Goal: Transaction & Acquisition: Purchase product/service

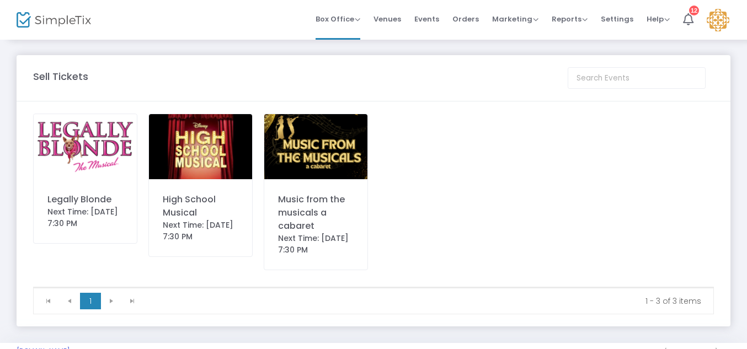
click at [111, 143] on img at bounding box center [85, 146] width 103 height 65
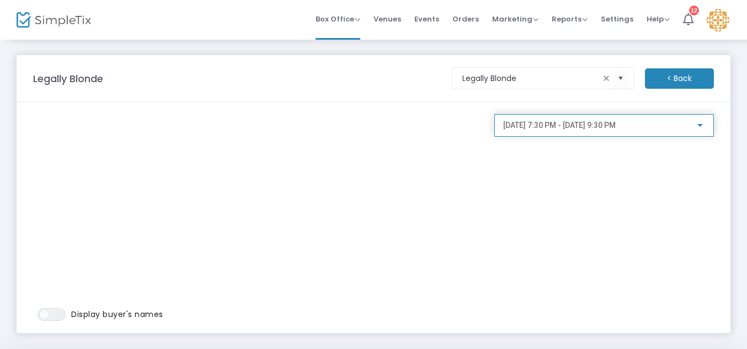
click at [608, 129] on span "[DATE] 7:30 PM - [DATE] 9:30 PM" at bounding box center [559, 125] width 113 height 9
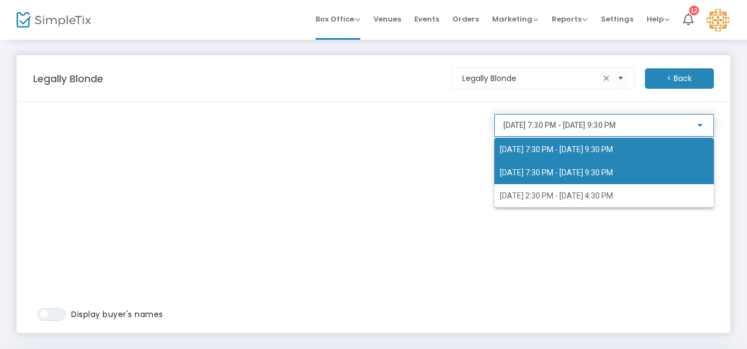
click at [579, 168] on span "9/20/2025 @ 7:30 PM - 9/20/2025 @ 9:30 PM" at bounding box center [556, 172] width 113 height 9
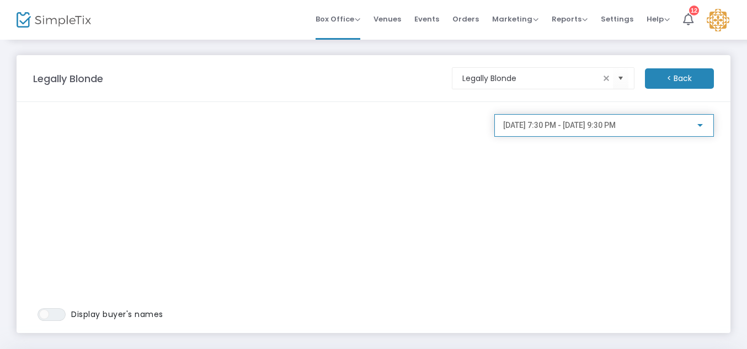
click at [579, 130] on div "9/20/2025 @ 7:30 PM - 9/20/2025 @ 9:30 PM" at bounding box center [604, 123] width 202 height 20
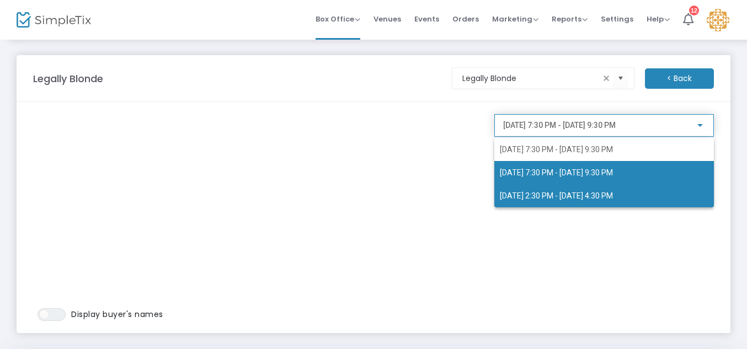
click at [561, 190] on span "9/21/2025 @ 2:30 PM - 9/21/2025 @ 4:30 PM" at bounding box center [604, 195] width 209 height 23
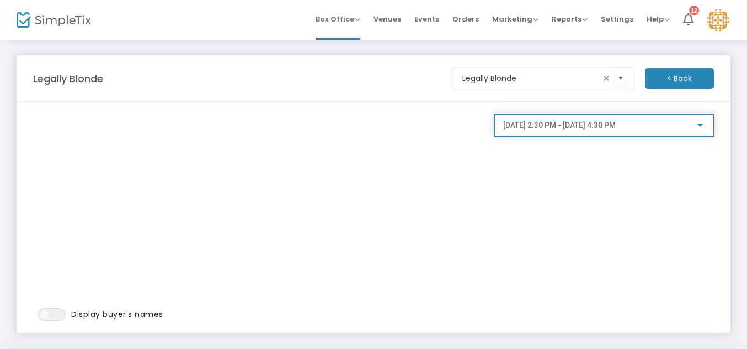
click at [616, 126] on span "9/21/2025 @ 2:30 PM - 9/21/2025 @ 4:30 PM" at bounding box center [559, 125] width 113 height 9
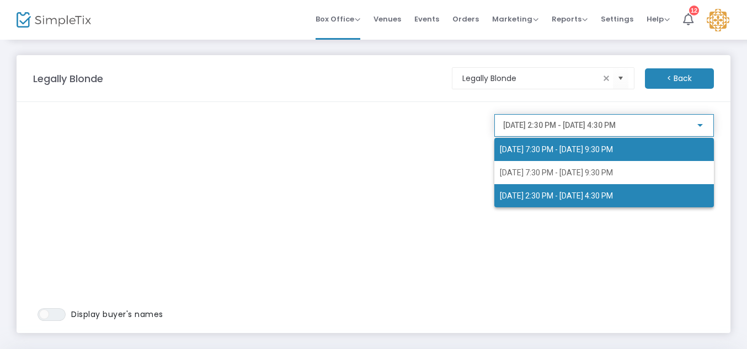
click at [585, 147] on span "[DATE] 7:30 PM - [DATE] 9:30 PM" at bounding box center [556, 149] width 113 height 9
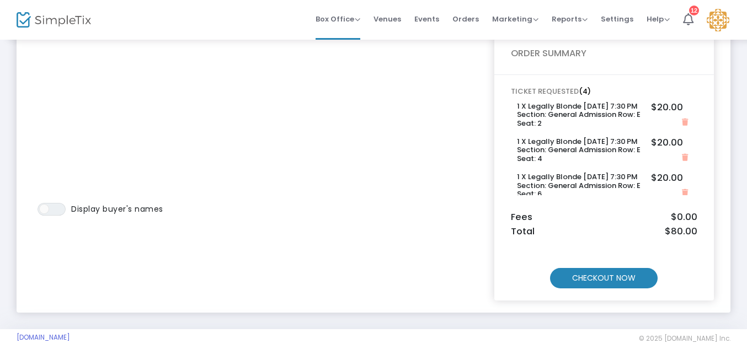
scroll to position [112, 0]
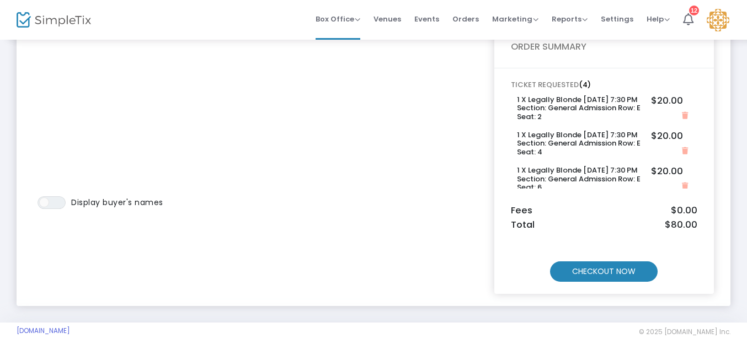
click at [619, 268] on m-button "CHECKOUT NOW" at bounding box center [604, 271] width 108 height 20
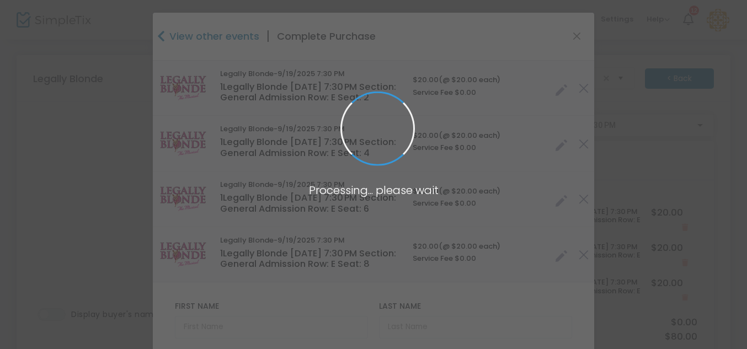
type input "[US_STATE]"
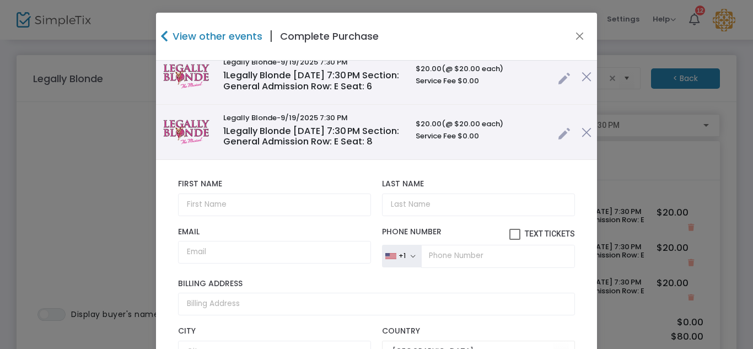
scroll to position [123, 0]
click at [324, 209] on input "text" at bounding box center [274, 204] width 193 height 23
type input "Indra"
click at [450, 202] on input "Last Name" at bounding box center [478, 204] width 193 height 23
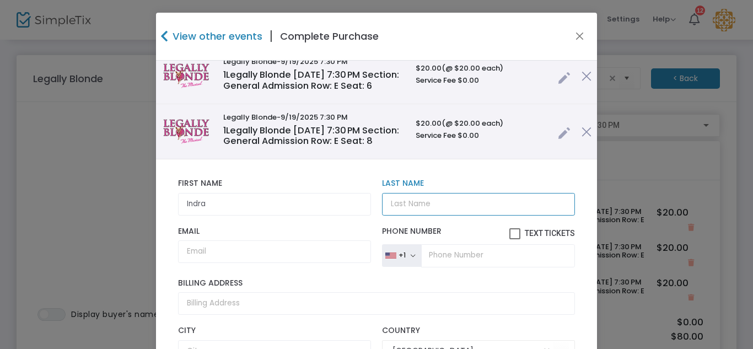
type input "g"
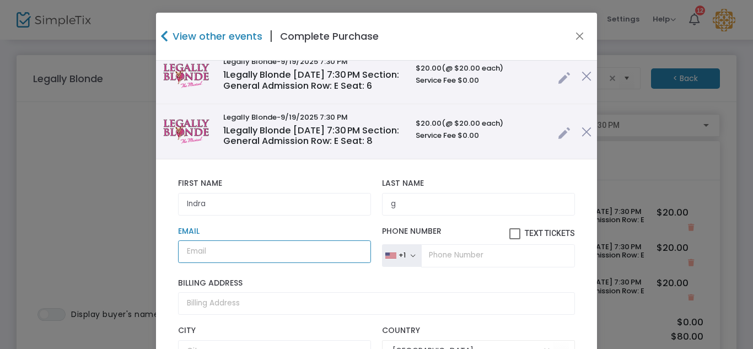
click at [271, 257] on input "Email" at bounding box center [274, 251] width 193 height 23
type input "indragutierrez8@gmail.com"
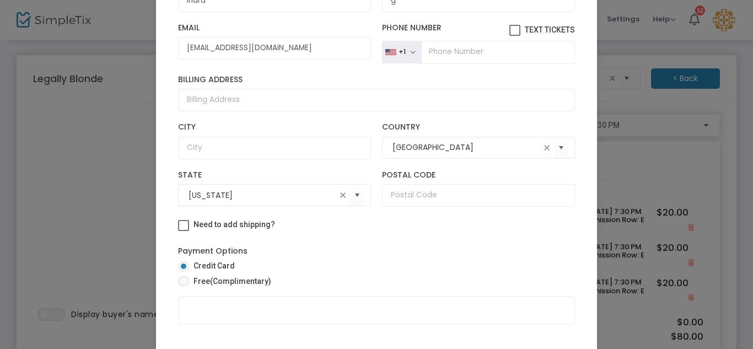
scroll to position [84, 0]
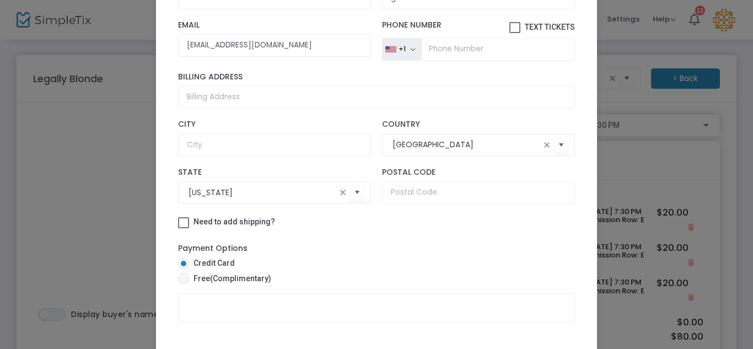
click at [179, 276] on span at bounding box center [183, 278] width 11 height 11
click at [183, 284] on input "Free (Complimentary)" at bounding box center [183, 284] width 1 height 1
radio input "true"
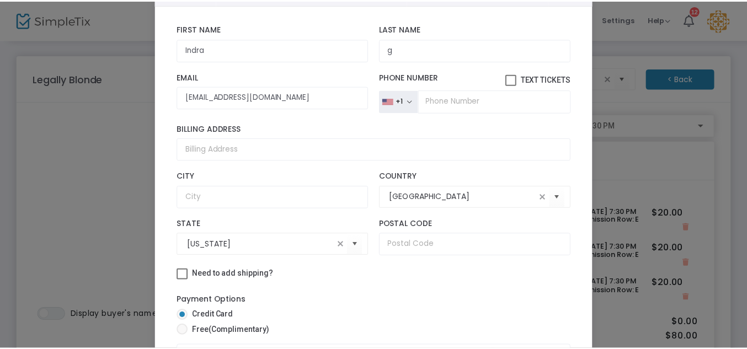
scroll to position [136, 0]
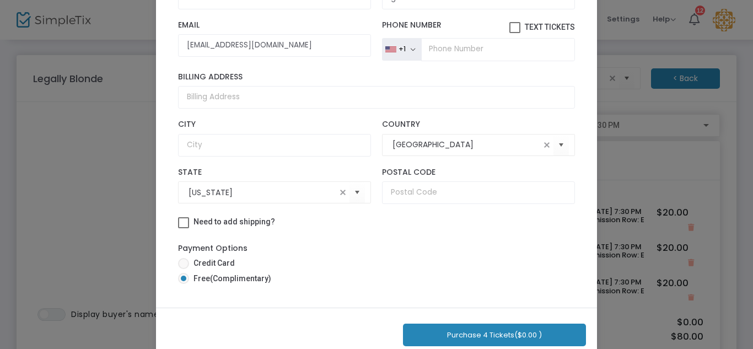
click at [495, 330] on button "Purchase 4 Tickets ($0.00 )" at bounding box center [494, 335] width 183 height 23
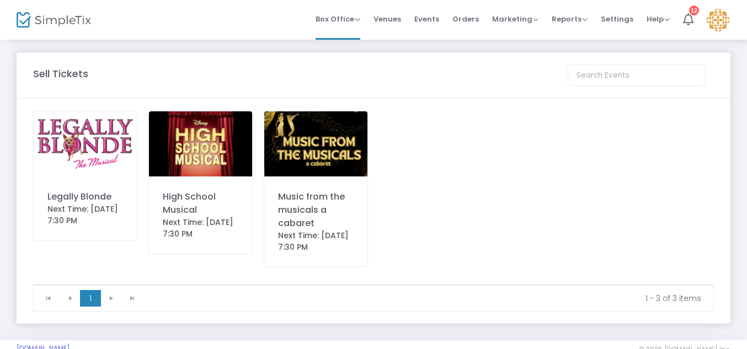
scroll to position [0, 0]
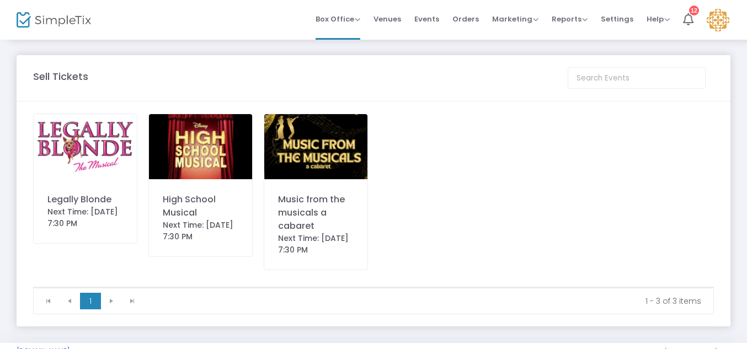
click at [222, 149] on img at bounding box center [200, 146] width 103 height 65
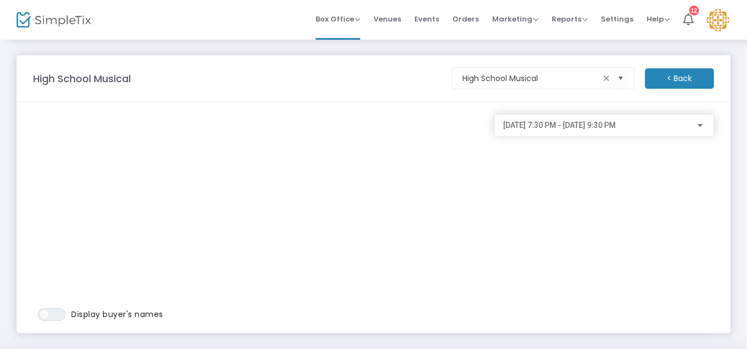
click at [616, 126] on span "9/26/2025 @ 7:30 PM - 9/26/2025 @ 9:30 PM" at bounding box center [559, 125] width 113 height 9
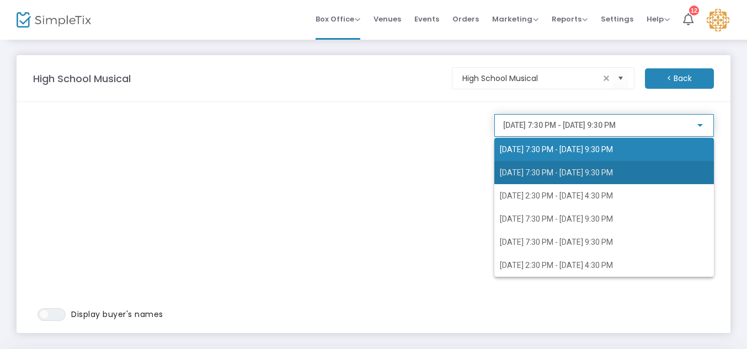
click at [557, 173] on span "9/27/2025 @ 7:30 PM - 9/27/2025 @ 9:30 PM" at bounding box center [556, 172] width 113 height 9
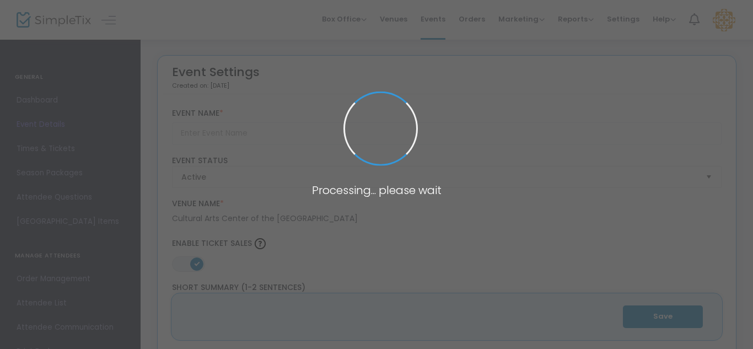
type input "Legally Blonde"
type textarea "[DATE]- [DATE] – Bend and snap into the fun with Legally Blonde at the [GEOGRAP…"
type input "Buy Tickets"
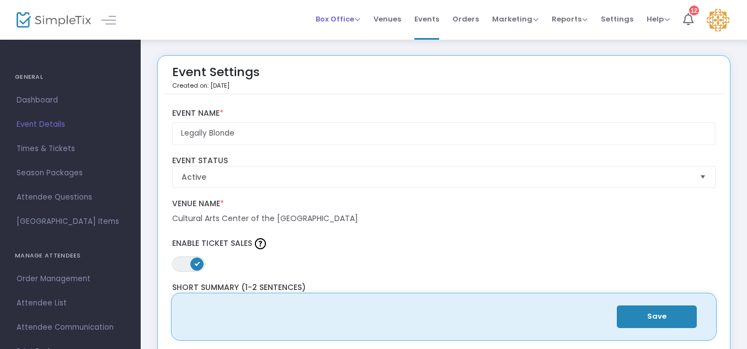
click at [355, 18] on span "Box Office" at bounding box center [338, 19] width 45 height 10
click at [344, 38] on li "Sell Tickets" at bounding box center [355, 37] width 79 height 22
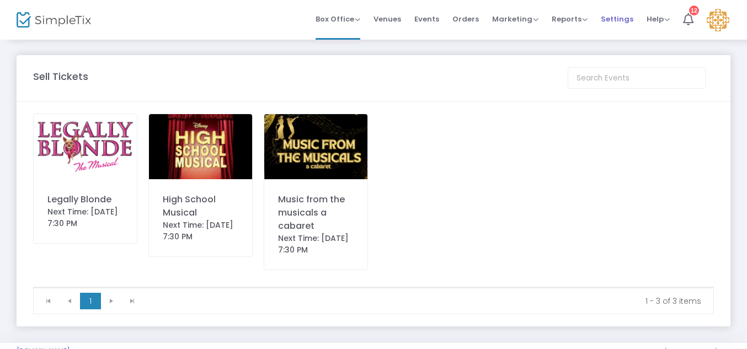
click at [623, 19] on span "Settings" at bounding box center [617, 19] width 33 height 28
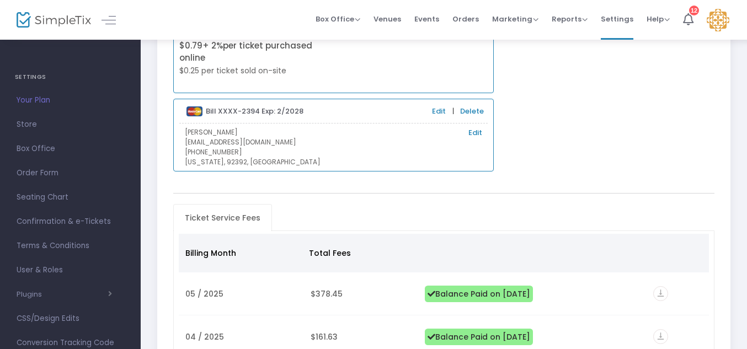
scroll to position [22, 0]
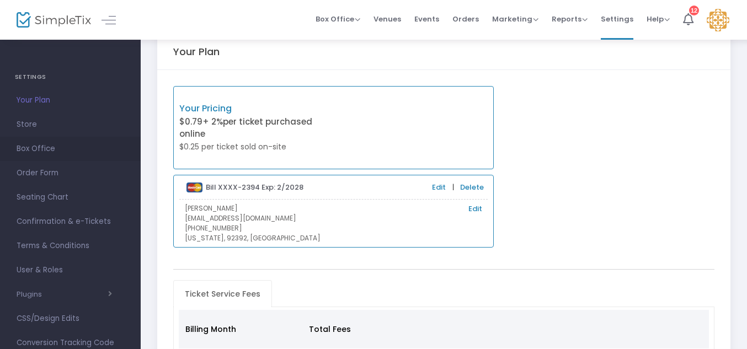
click at [38, 148] on span "Box Office" at bounding box center [71, 149] width 108 height 14
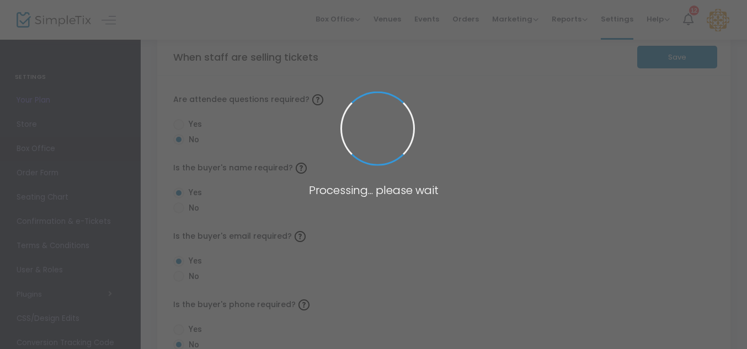
radio input "false"
radio input "true"
radio input "false"
radio input "true"
radio input "false"
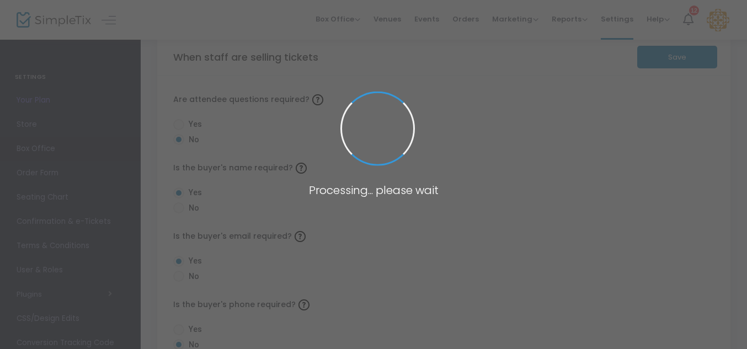
radio input "true"
radio input "false"
radio input "true"
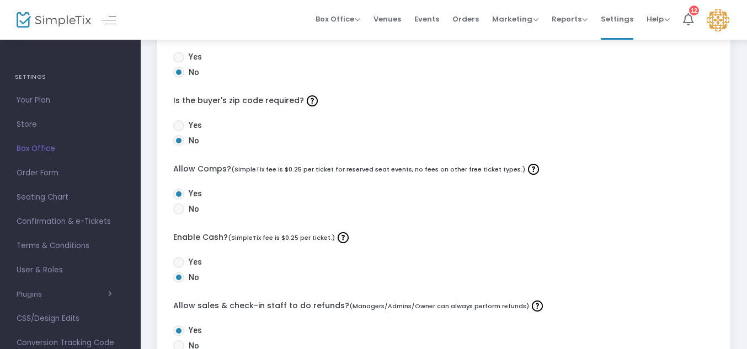
scroll to position [296, 0]
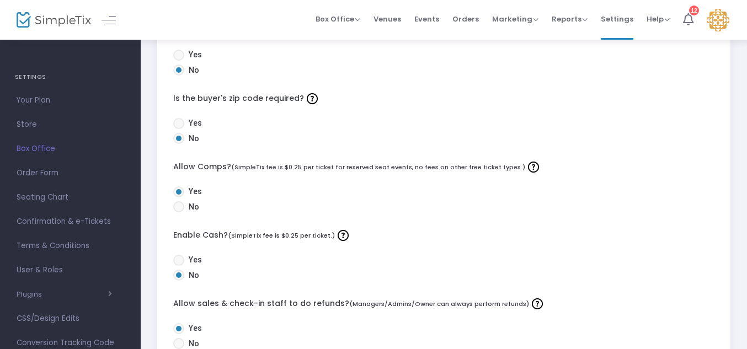
click at [180, 261] on span at bounding box center [178, 260] width 11 height 11
click at [179, 266] on input "Yes" at bounding box center [178, 266] width 1 height 1
radio input "true"
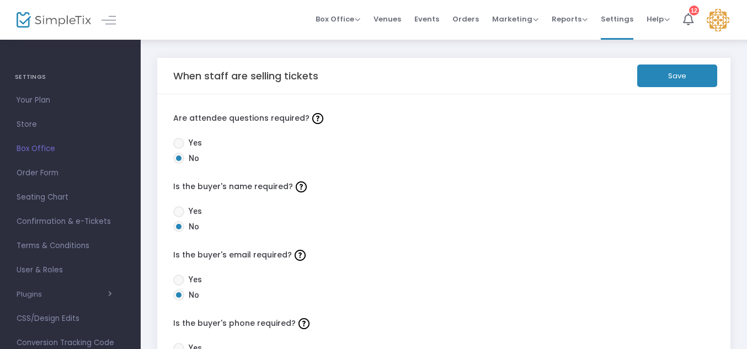
scroll to position [2, 0]
click at [660, 69] on button "Save" at bounding box center [677, 77] width 80 height 23
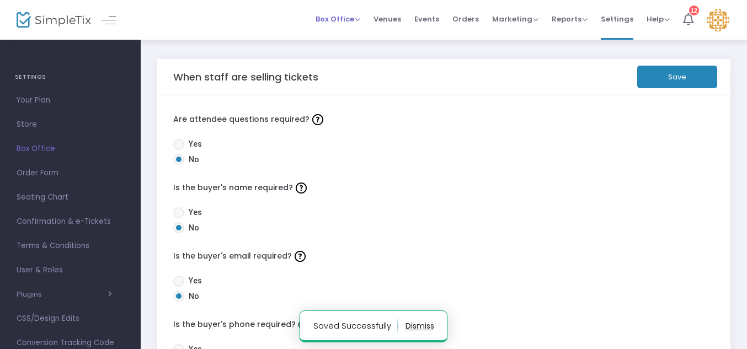
click at [349, 20] on span "Box Office" at bounding box center [338, 19] width 45 height 10
click at [352, 34] on li "Sell Tickets" at bounding box center [355, 37] width 79 height 22
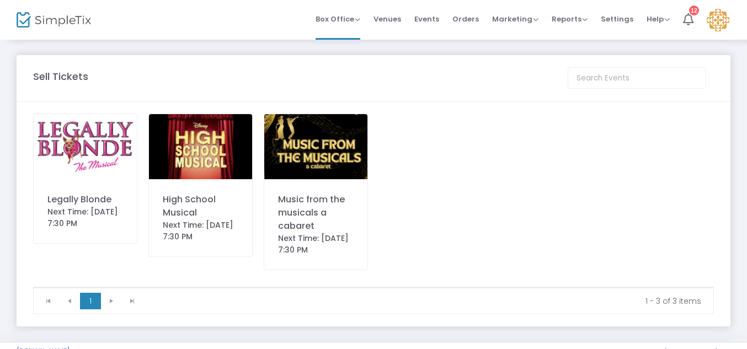
click at [91, 153] on img at bounding box center [85, 146] width 103 height 65
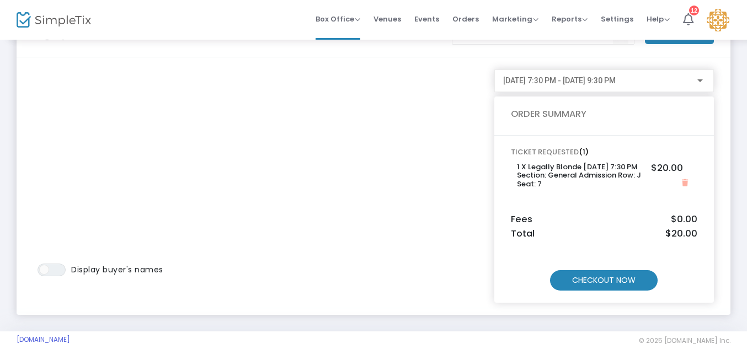
scroll to position [50, 0]
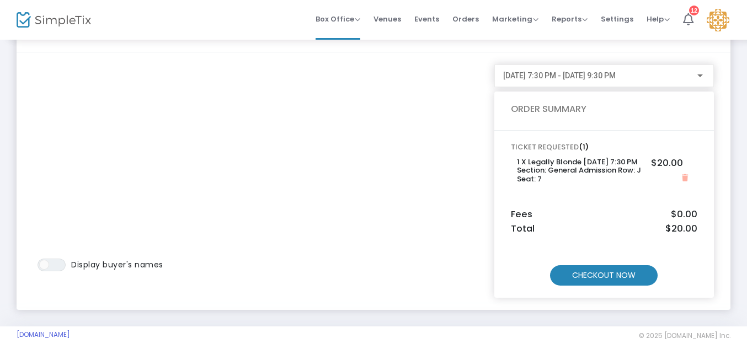
click at [606, 271] on m-button "CHECKOUT NOW" at bounding box center [604, 275] width 108 height 20
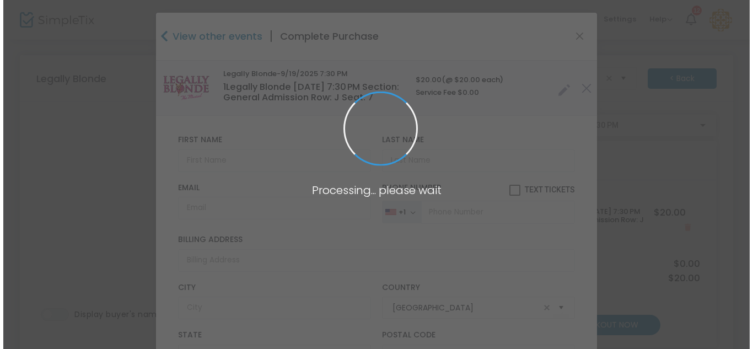
scroll to position [0, 0]
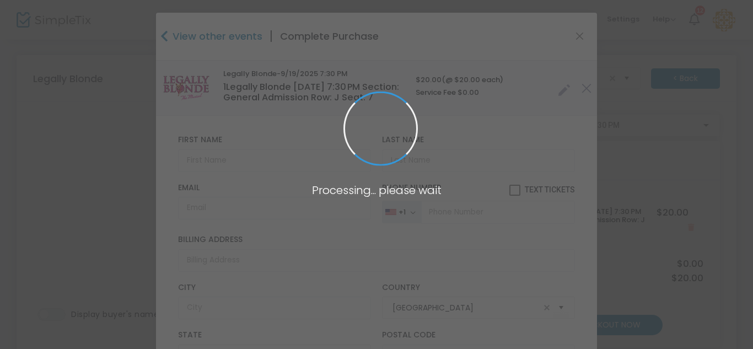
type input "[US_STATE]"
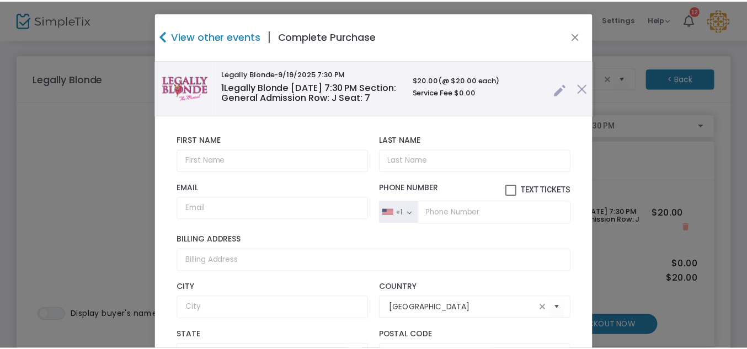
scroll to position [94, 0]
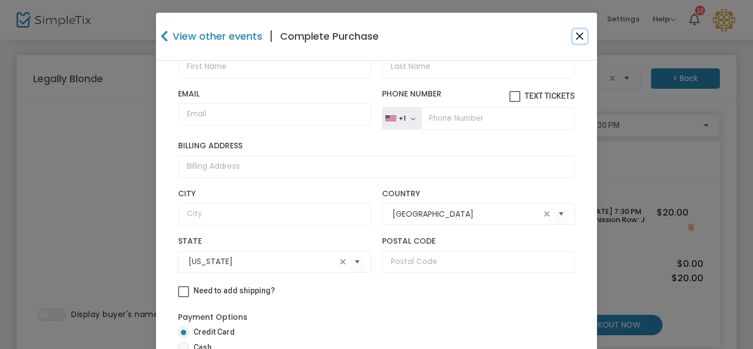
click at [576, 35] on button "Close" at bounding box center [580, 36] width 14 height 14
